Goal: Task Accomplishment & Management: Use online tool/utility

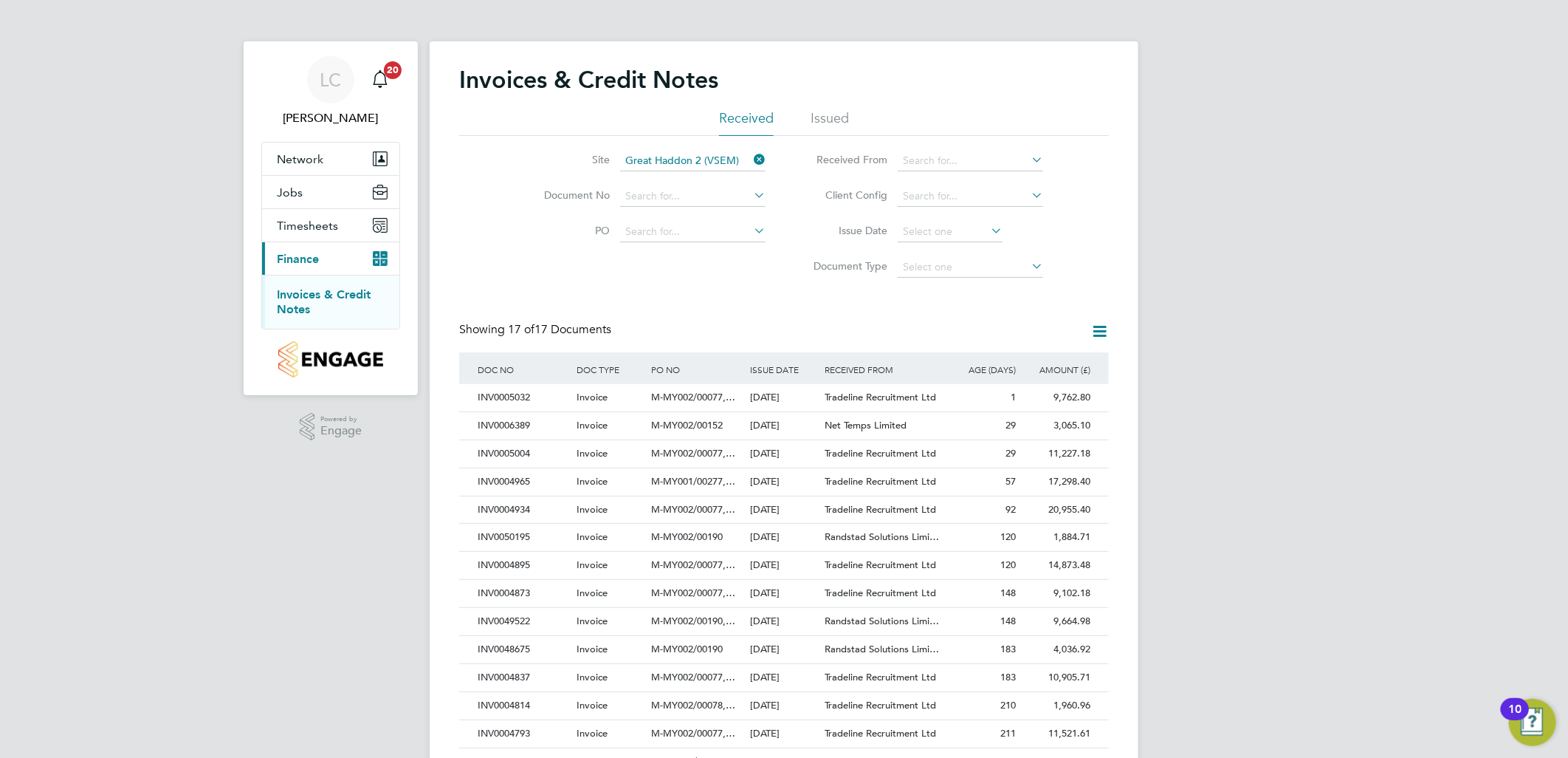
click at [751, 164] on icon at bounding box center [751, 160] width 0 height 21
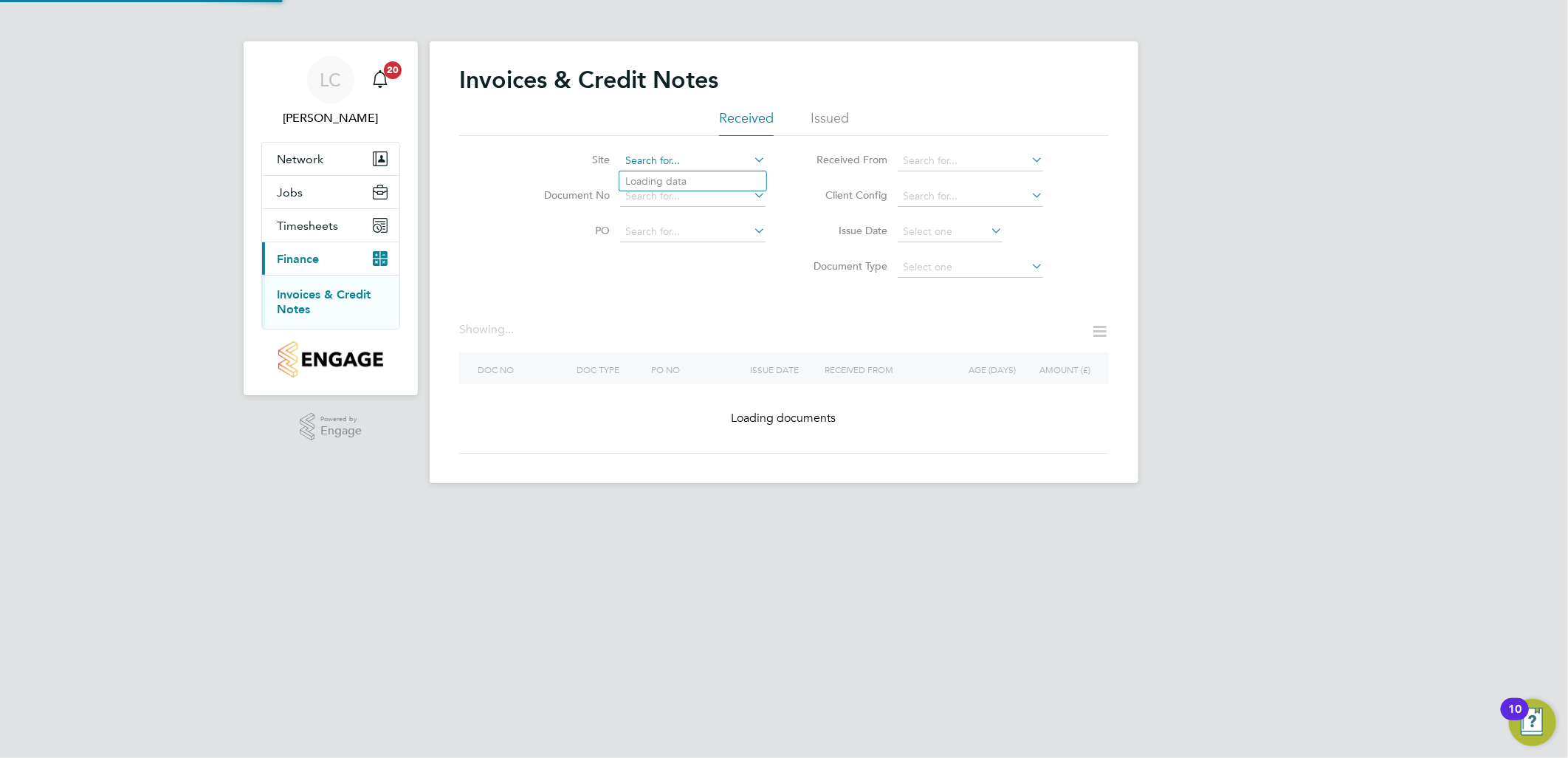
click at [677, 165] on input at bounding box center [693, 161] width 146 height 21
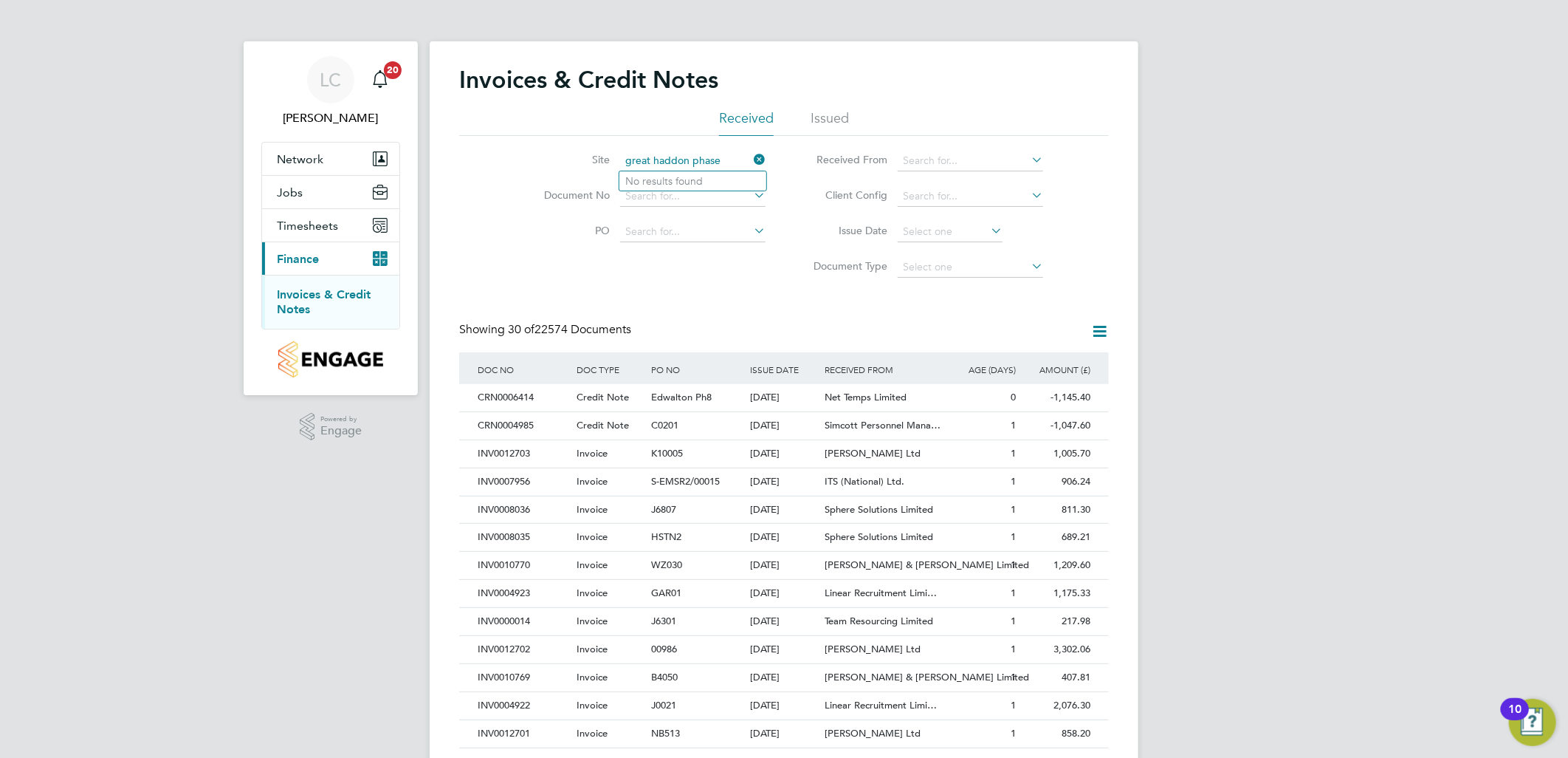
drag, startPoint x: 728, startPoint y: 160, endPoint x: 630, endPoint y: 160, distance: 98.0
click at [630, 160] on input "great haddon phase" at bounding box center [693, 161] width 146 height 21
type input "g"
click at [734, 197] on li "Great Haddon 1A (VSEM)" at bounding box center [693, 201] width 147 height 20
type input "Great Haddon 1A (VSEM)"
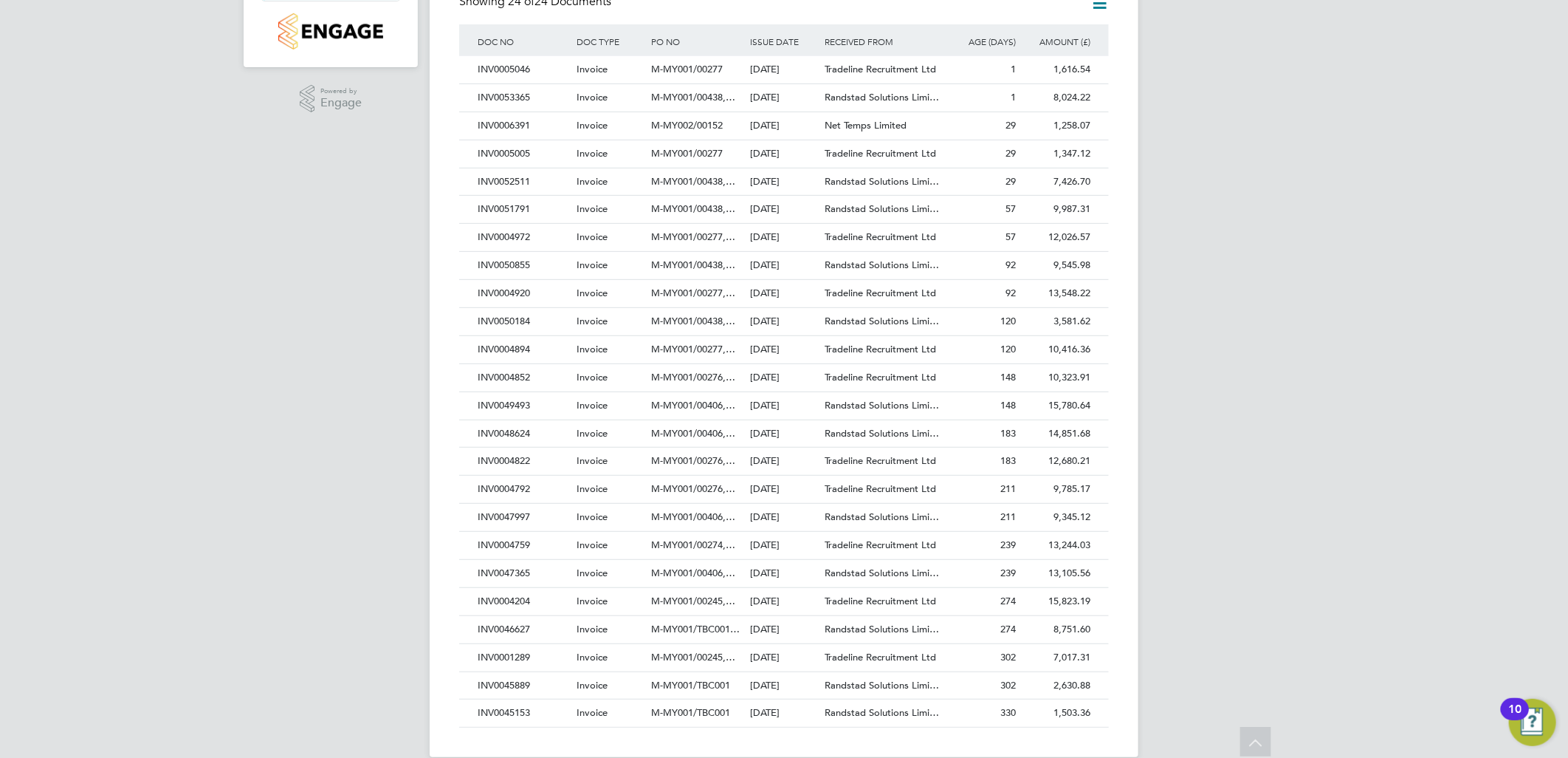
click at [1379, 408] on div "LC [PERSON_NAME] Notifications 20 Applications: Network Team Members Sites Work…" at bounding box center [784, 227] width 1568 height 1109
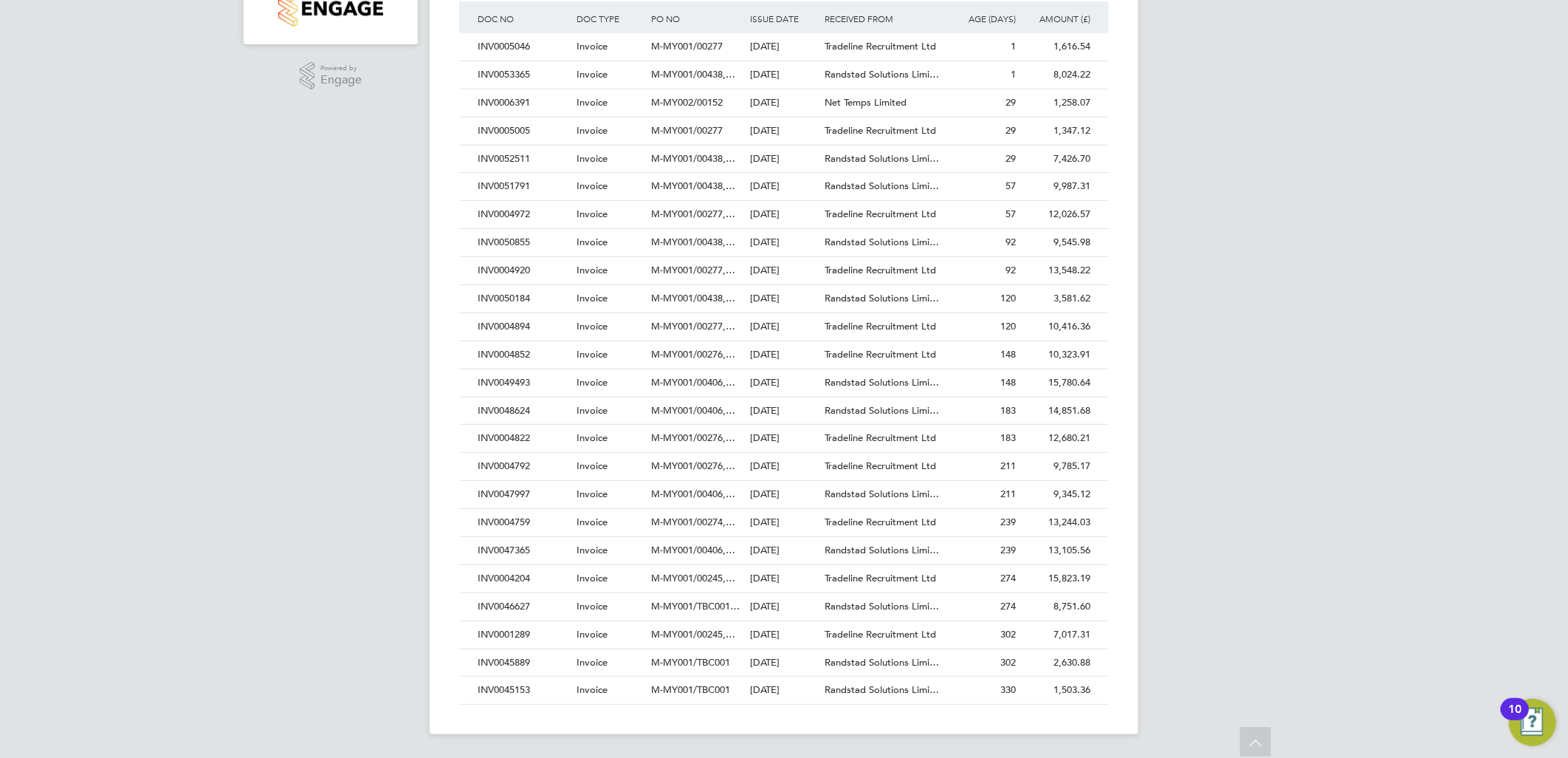
click at [1312, 433] on div "LC [PERSON_NAME] Notifications 20 Applications: Network Team Members Sites Work…" at bounding box center [784, 204] width 1568 height 1109
click at [146, 454] on div "LC [PERSON_NAME] Notifications 20 Applications: Network Team Members Sites Work…" at bounding box center [784, 204] width 1568 height 1109
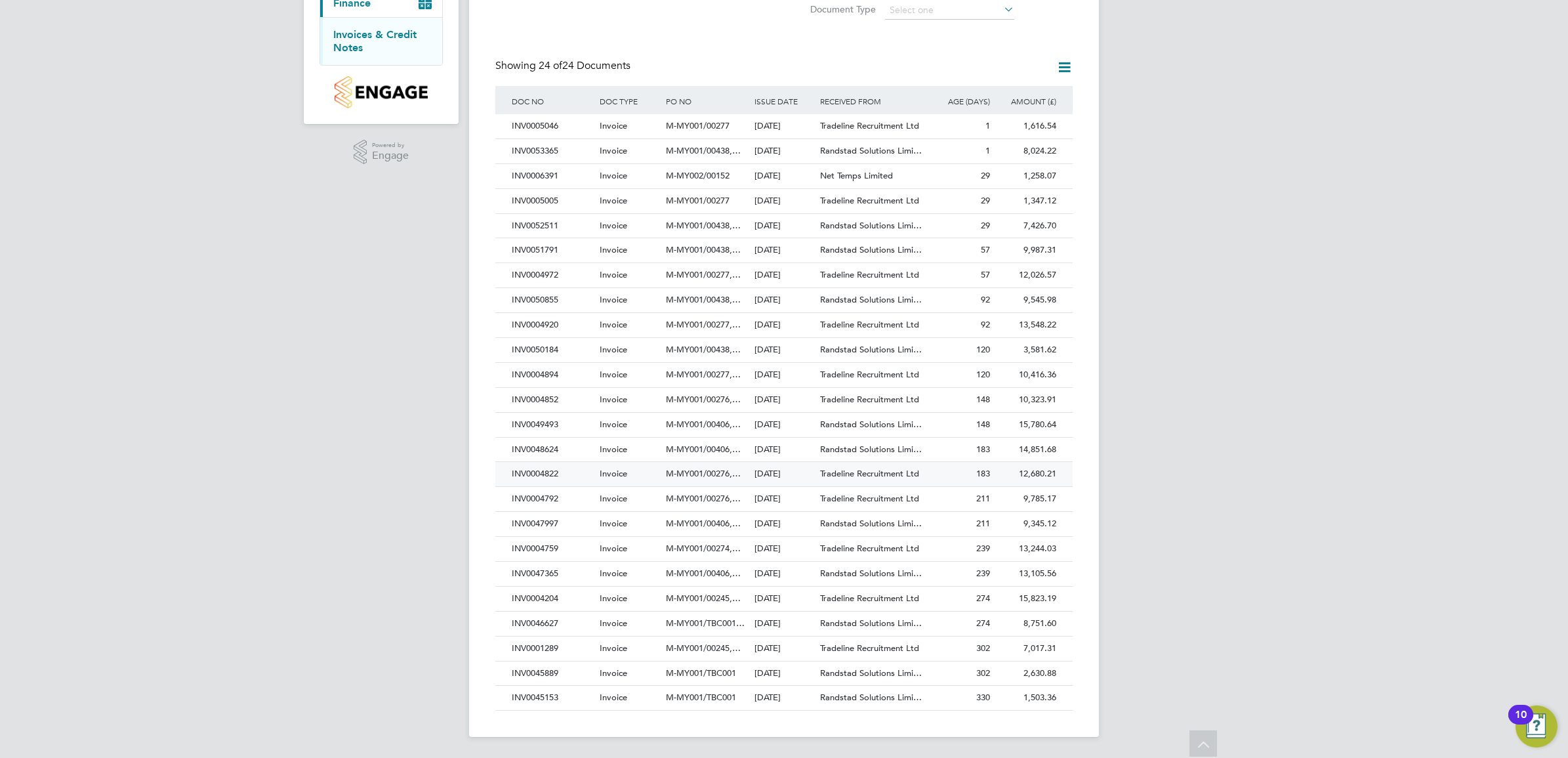
scroll to position [231, 0]
click at [1059, 62] on icon at bounding box center [1064, 67] width 16 height 16
click at [1015, 132] on li "Export transactions" at bounding box center [1010, 135] width 124 height 18
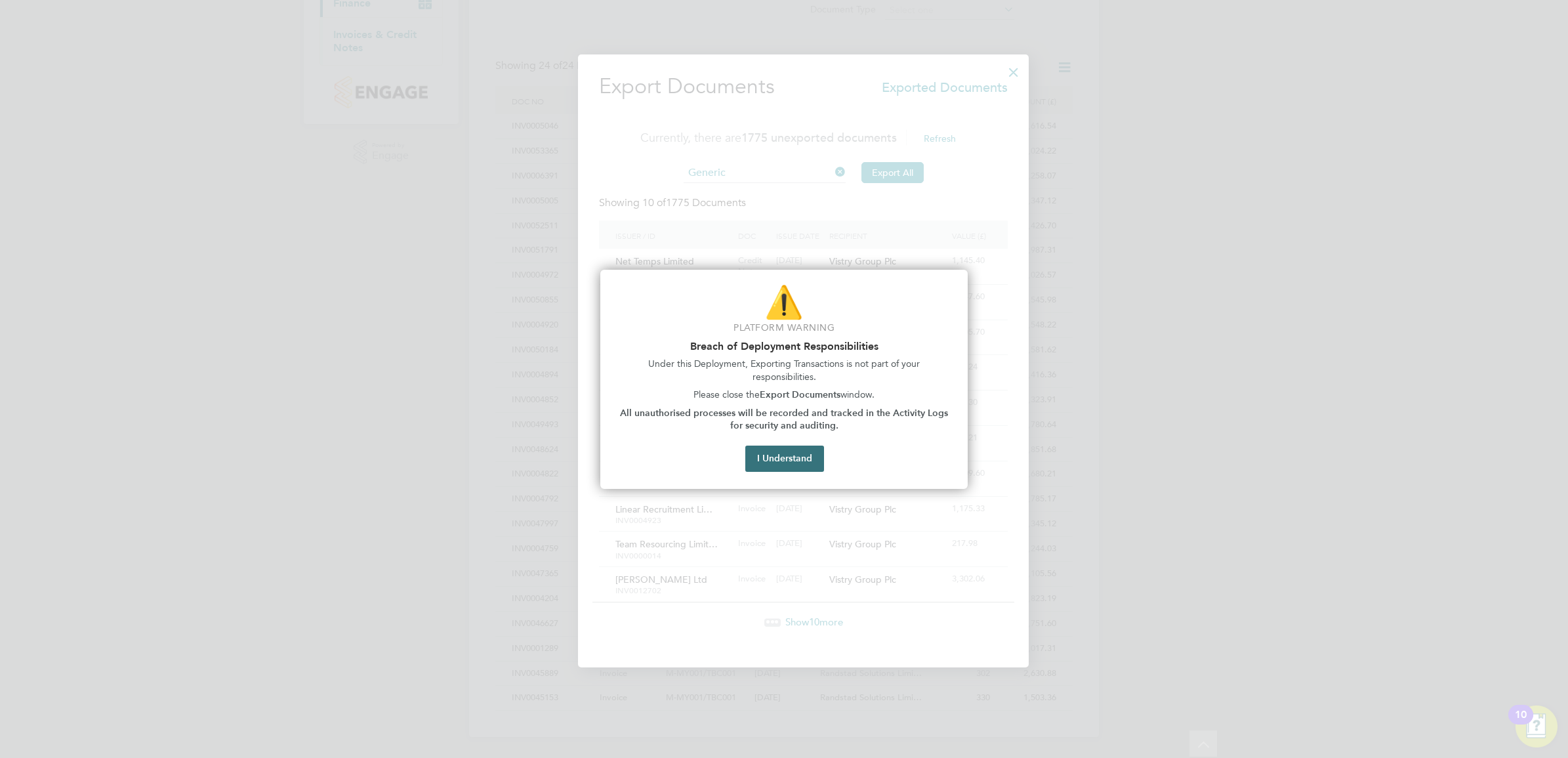
scroll to position [7, 5]
click at [787, 464] on button "I Understand" at bounding box center [784, 459] width 79 height 26
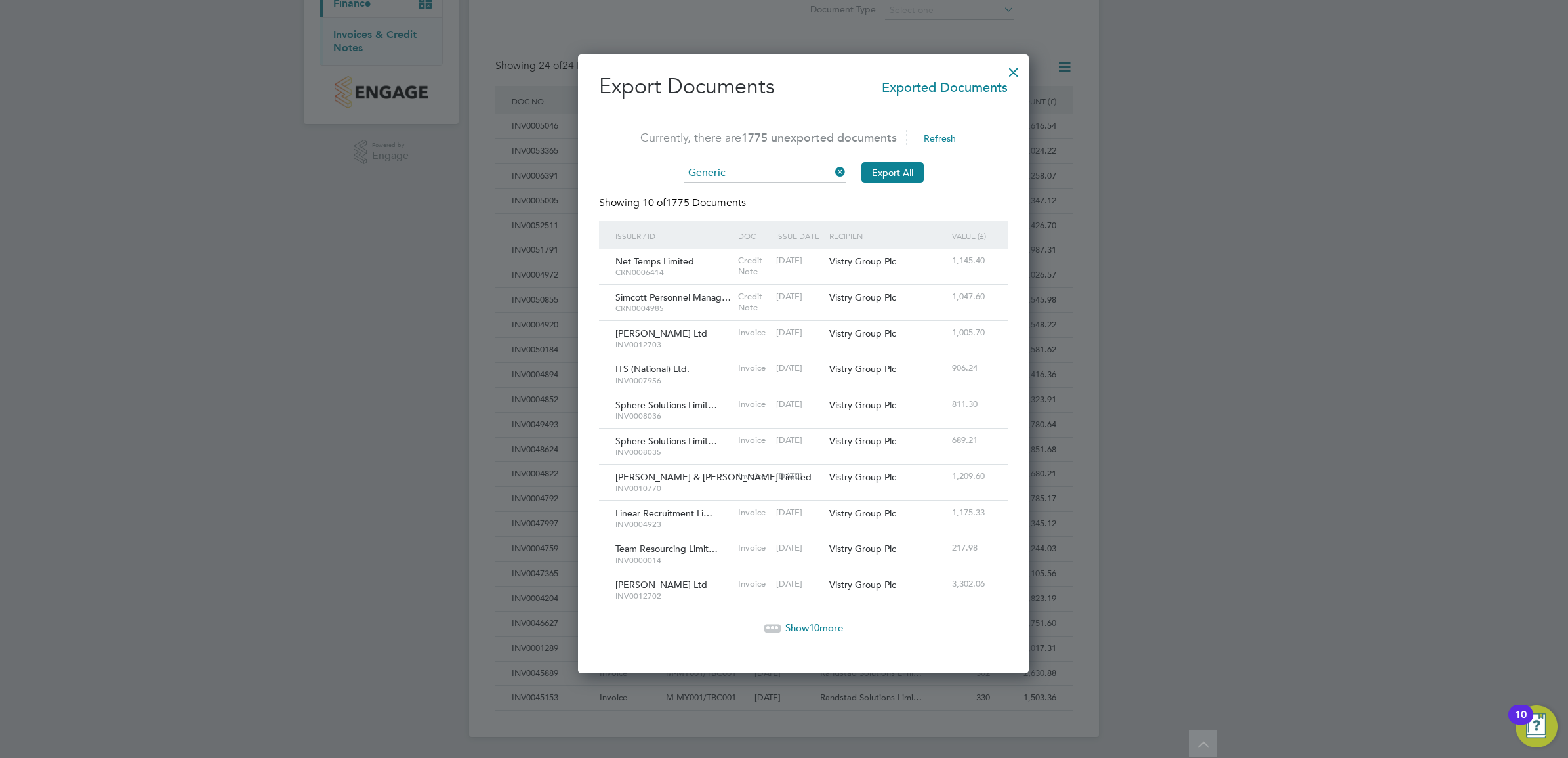
click at [833, 168] on icon at bounding box center [833, 172] width 0 height 18
click at [1002, 70] on div at bounding box center [1013, 69] width 24 height 24
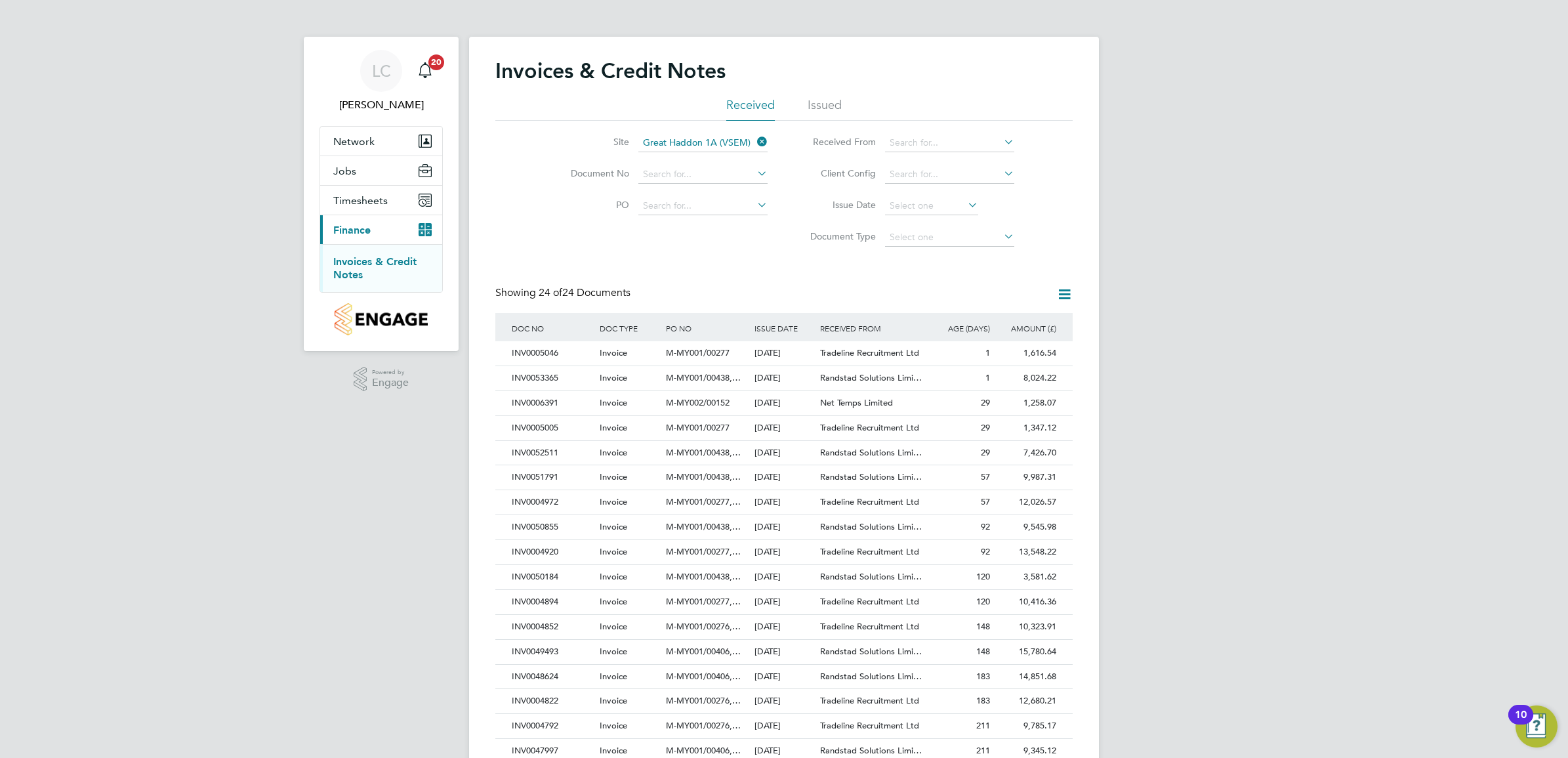
click at [1056, 293] on icon at bounding box center [1064, 294] width 16 height 16
click at [1006, 362] on li "Export transactions" at bounding box center [1010, 363] width 124 height 18
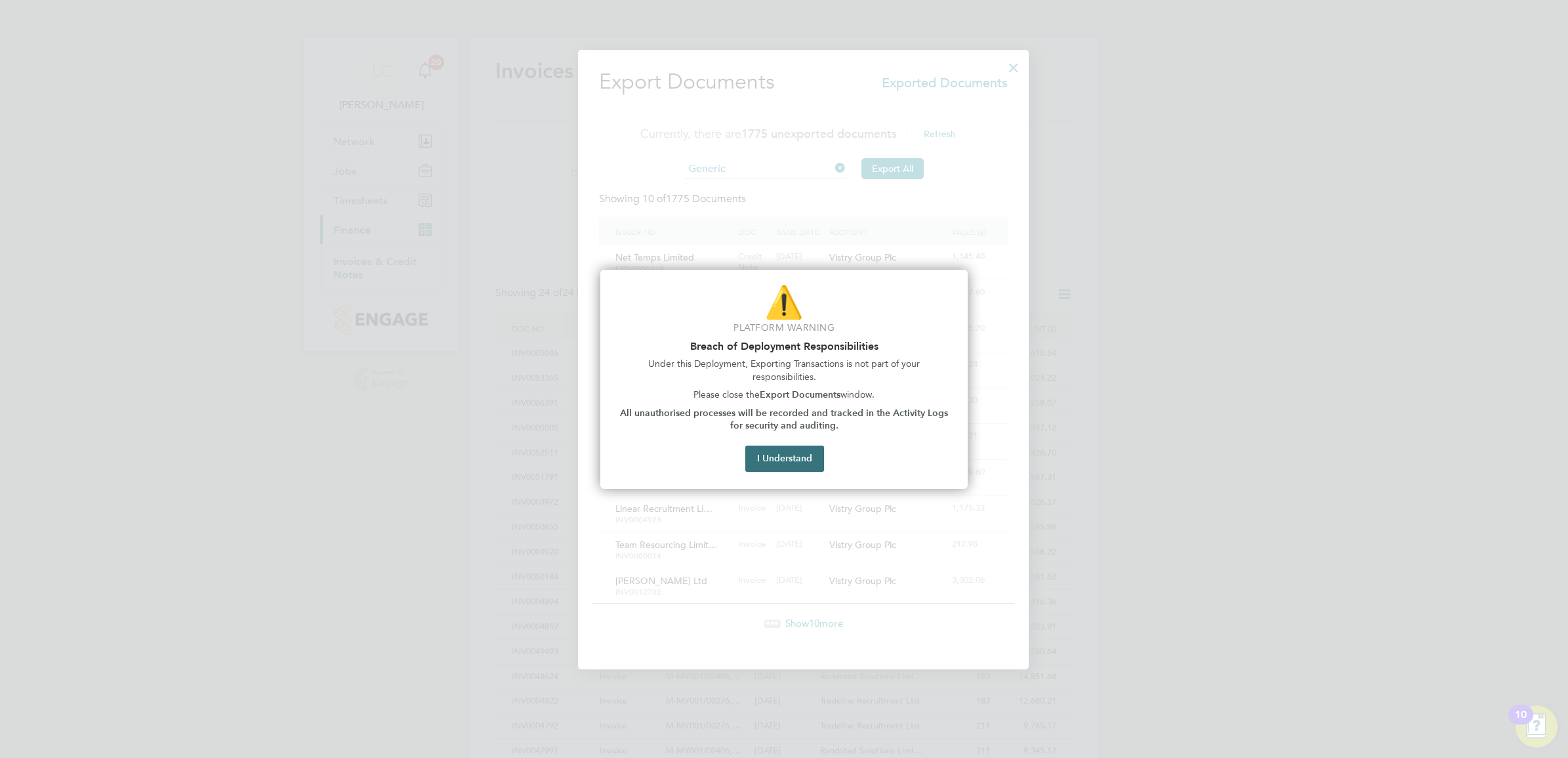
click at [788, 457] on button "I Understand" at bounding box center [784, 459] width 79 height 26
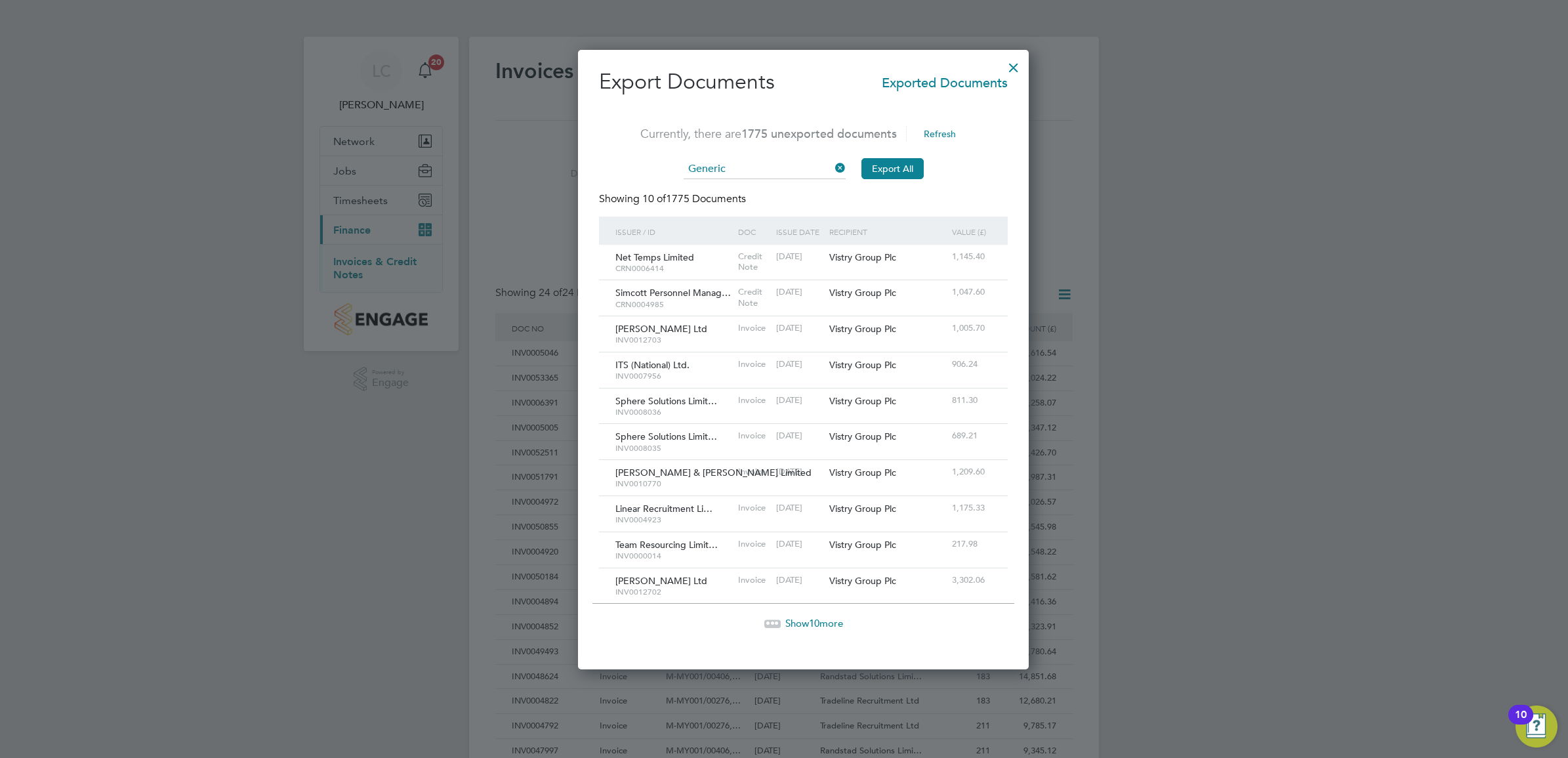
click at [833, 169] on icon at bounding box center [833, 168] width 0 height 18
click at [736, 169] on input at bounding box center [765, 169] width 162 height 20
click at [1002, 69] on div at bounding box center [1013, 64] width 24 height 24
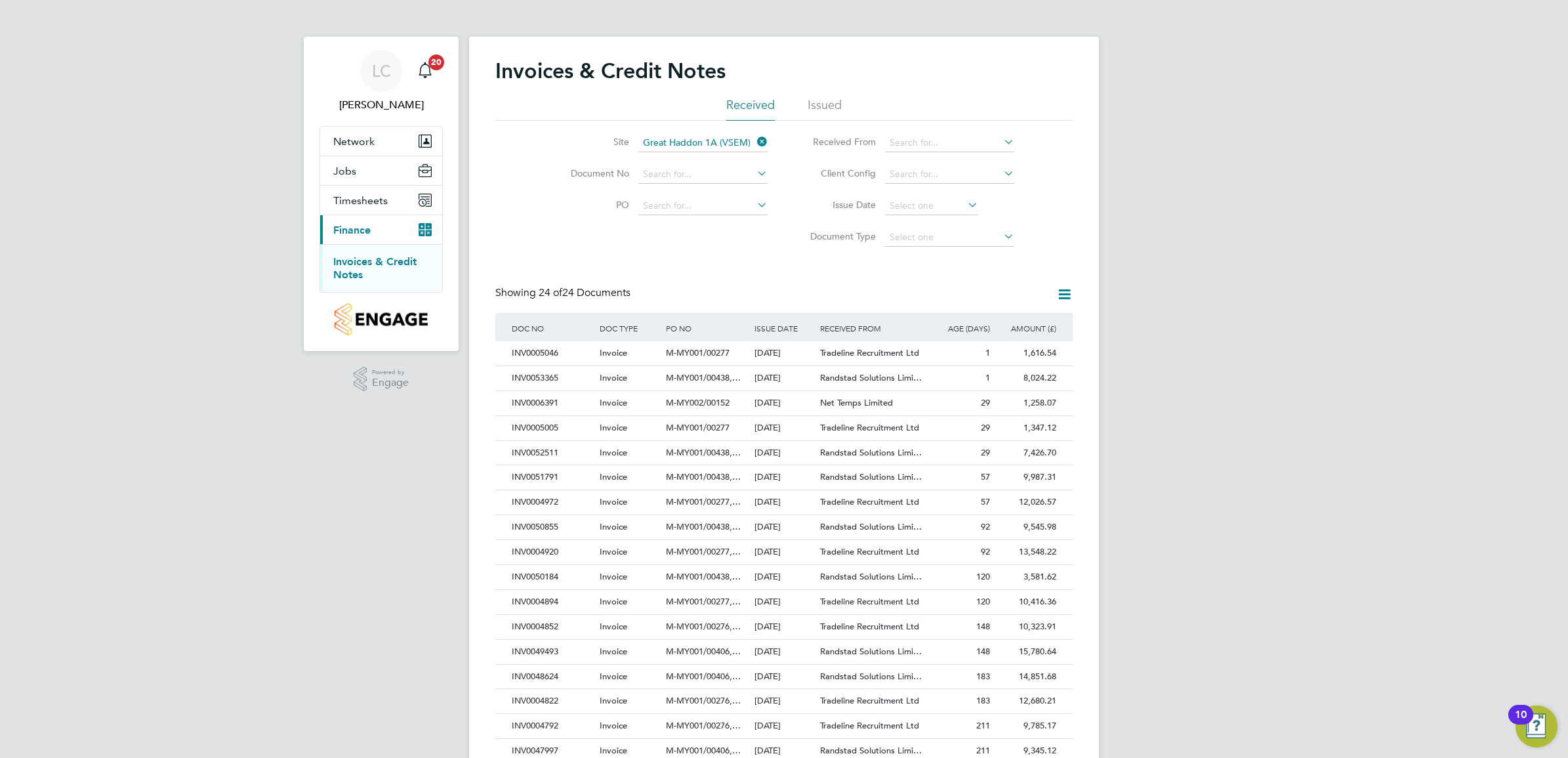
click at [1262, 374] on div "LC [PERSON_NAME] Notifications 20 Applications: Network Team Members Sites Work…" at bounding box center [784, 493] width 1568 height 986
